Goal: Navigation & Orientation: Find specific page/section

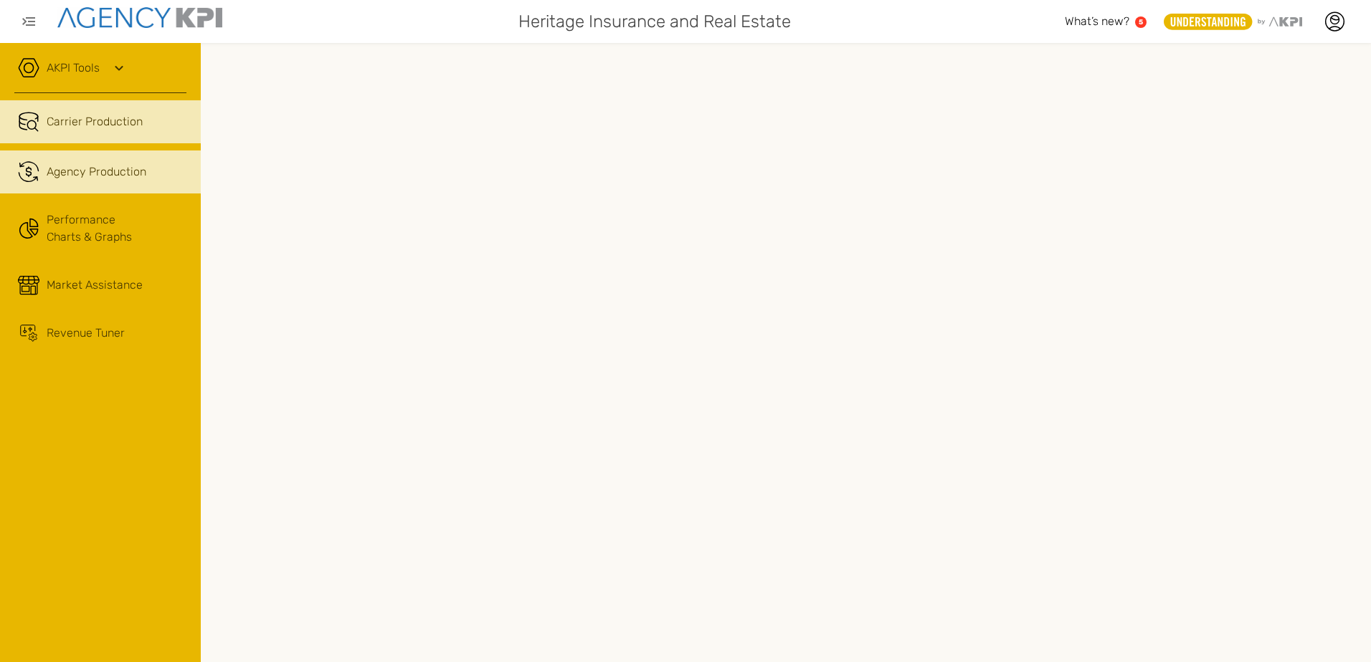
click at [42, 178] on link ".cls-1{fill:none;stroke:#221f20;stroke-linecap:round;stroke-linejoin:round;stro…" at bounding box center [100, 172] width 201 height 43
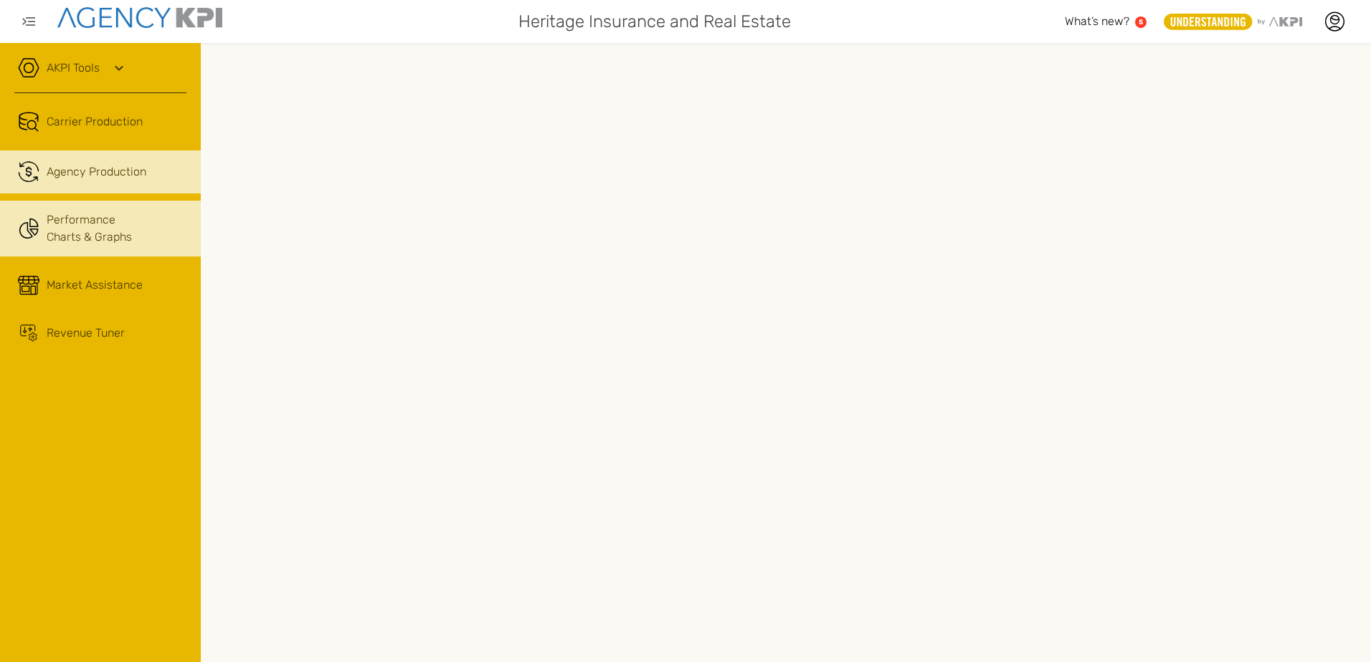
click at [34, 231] on icon at bounding box center [29, 229] width 22 height 22
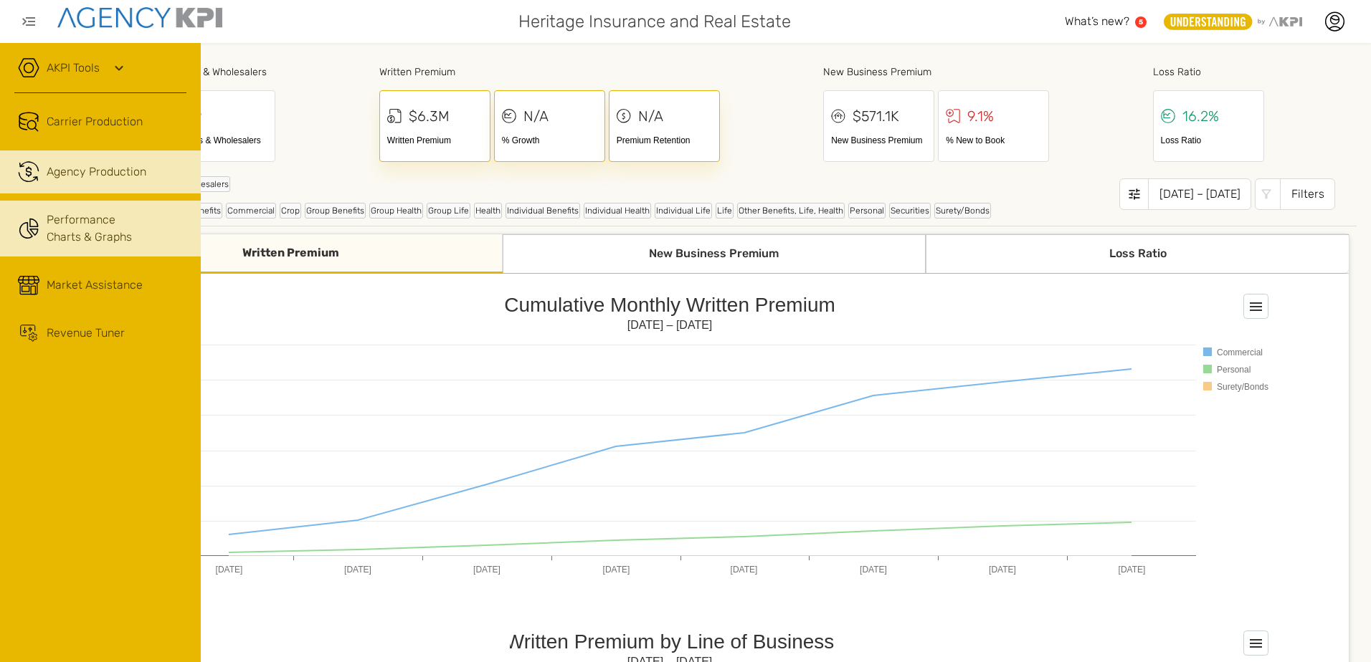
click at [47, 165] on span "Agency Production" at bounding box center [97, 171] width 100 height 17
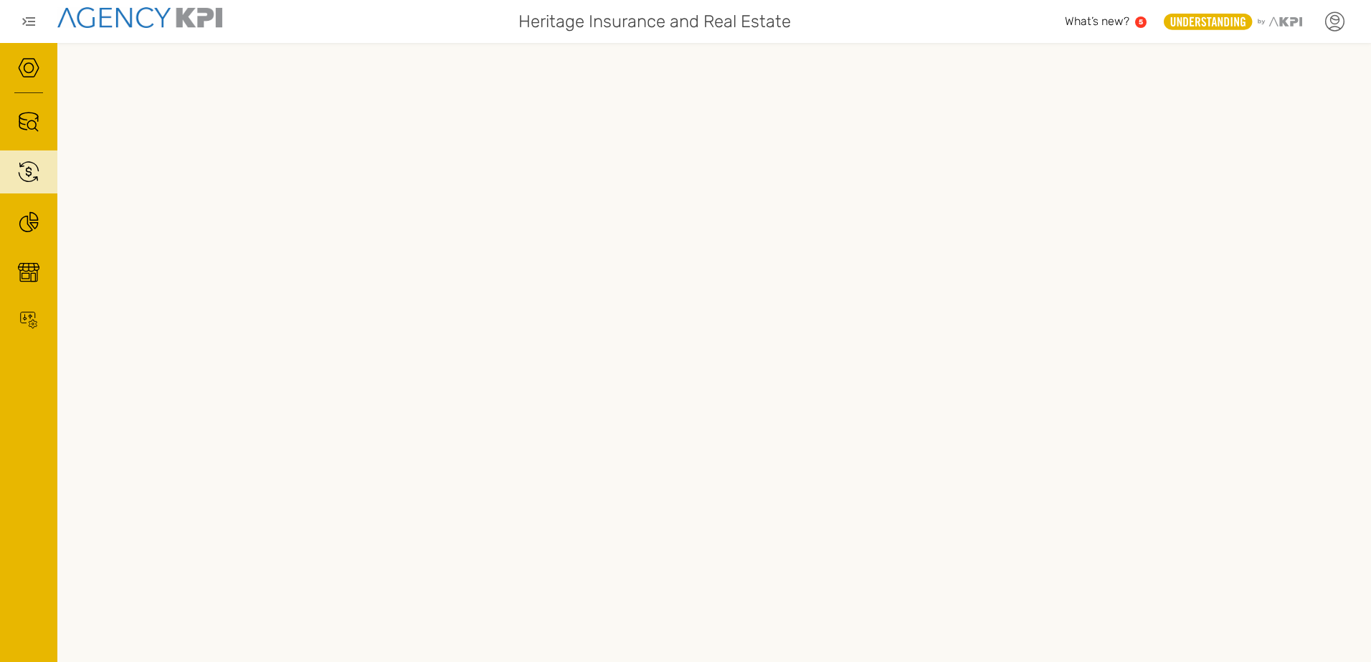
click at [1341, 23] on icon at bounding box center [1334, 22] width 22 height 22
click at [1222, 151] on link "Log Out" at bounding box center [1229, 149] width 35 height 12
